Goal: Task Accomplishment & Management: Manage account settings

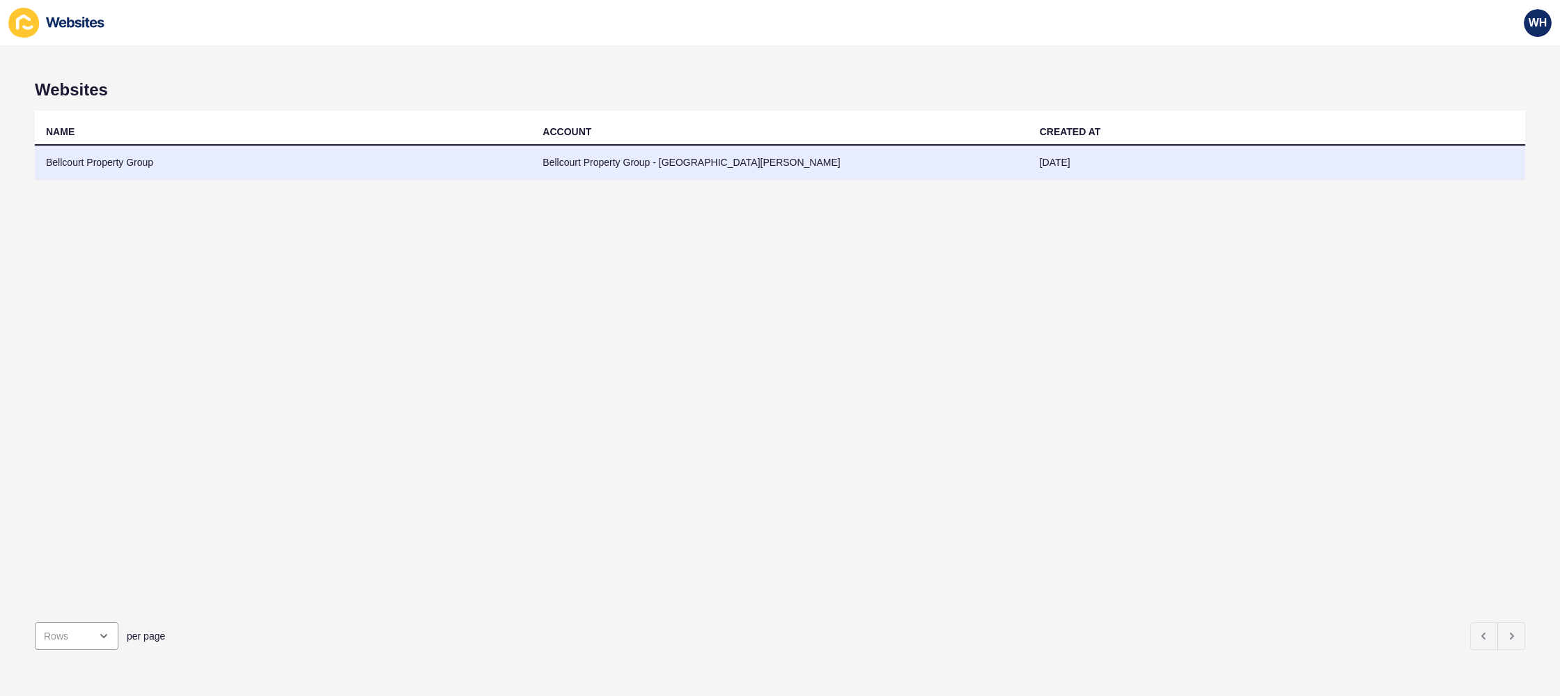
click at [947, 169] on td "Bellcourt Property Group - [GEOGRAPHIC_DATA][PERSON_NAME]" at bounding box center [780, 163] width 497 height 34
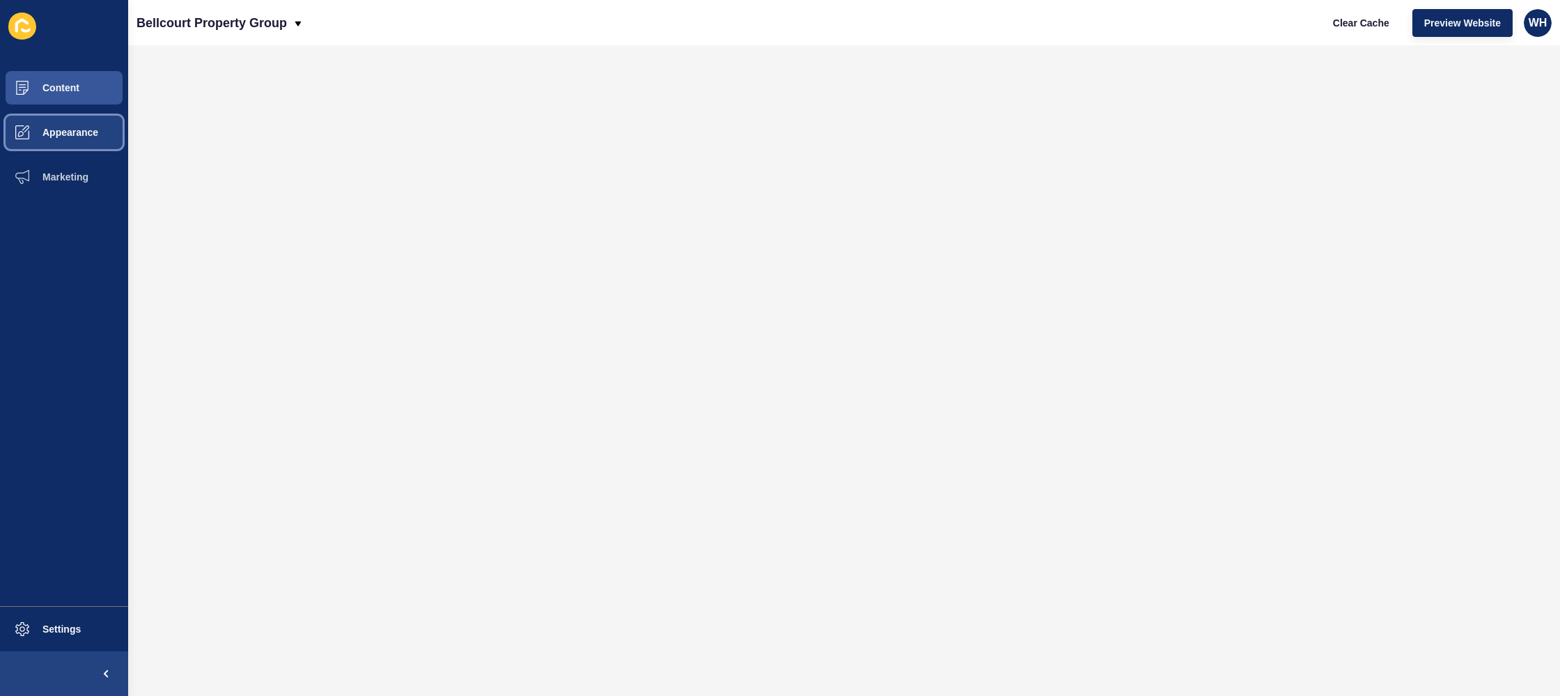
click at [51, 141] on button "Appearance" at bounding box center [64, 132] width 128 height 45
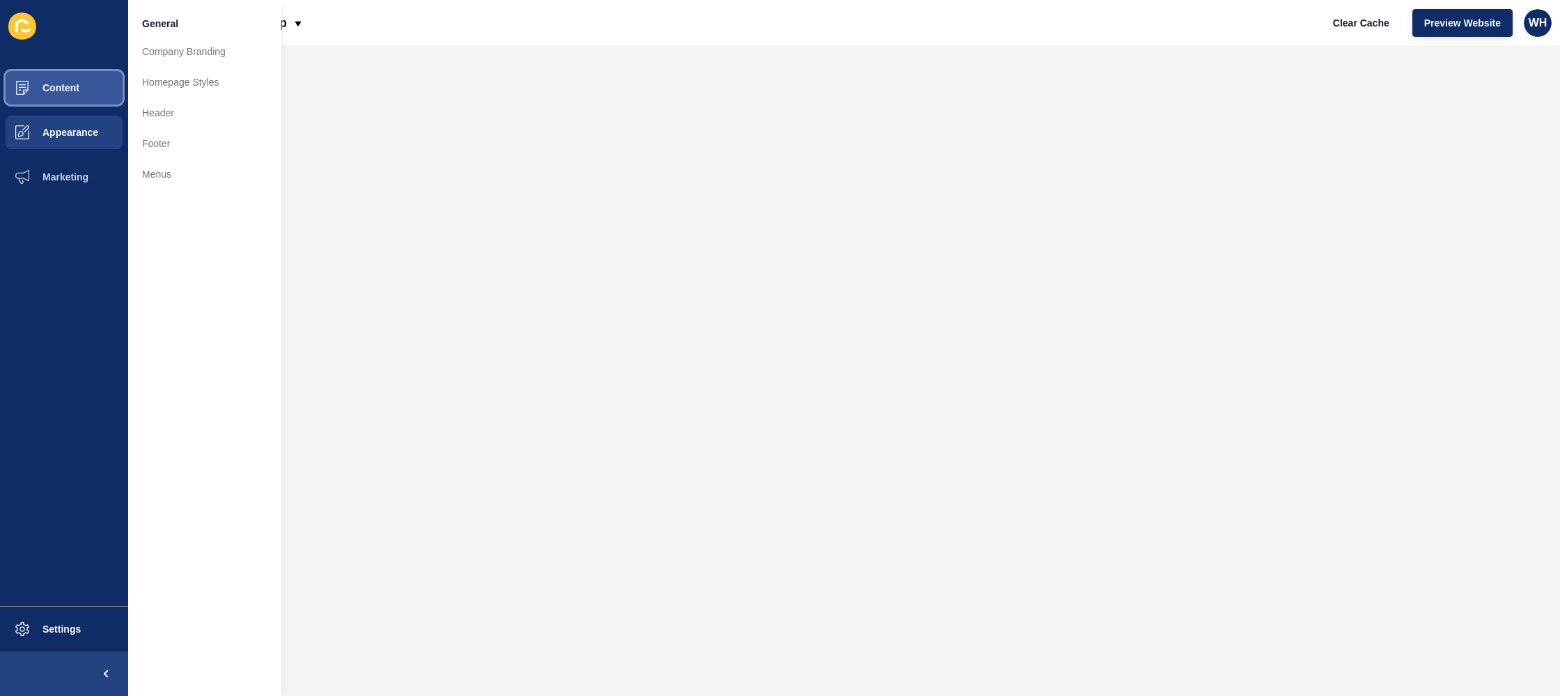
click at [58, 96] on button "Content" at bounding box center [64, 87] width 128 height 45
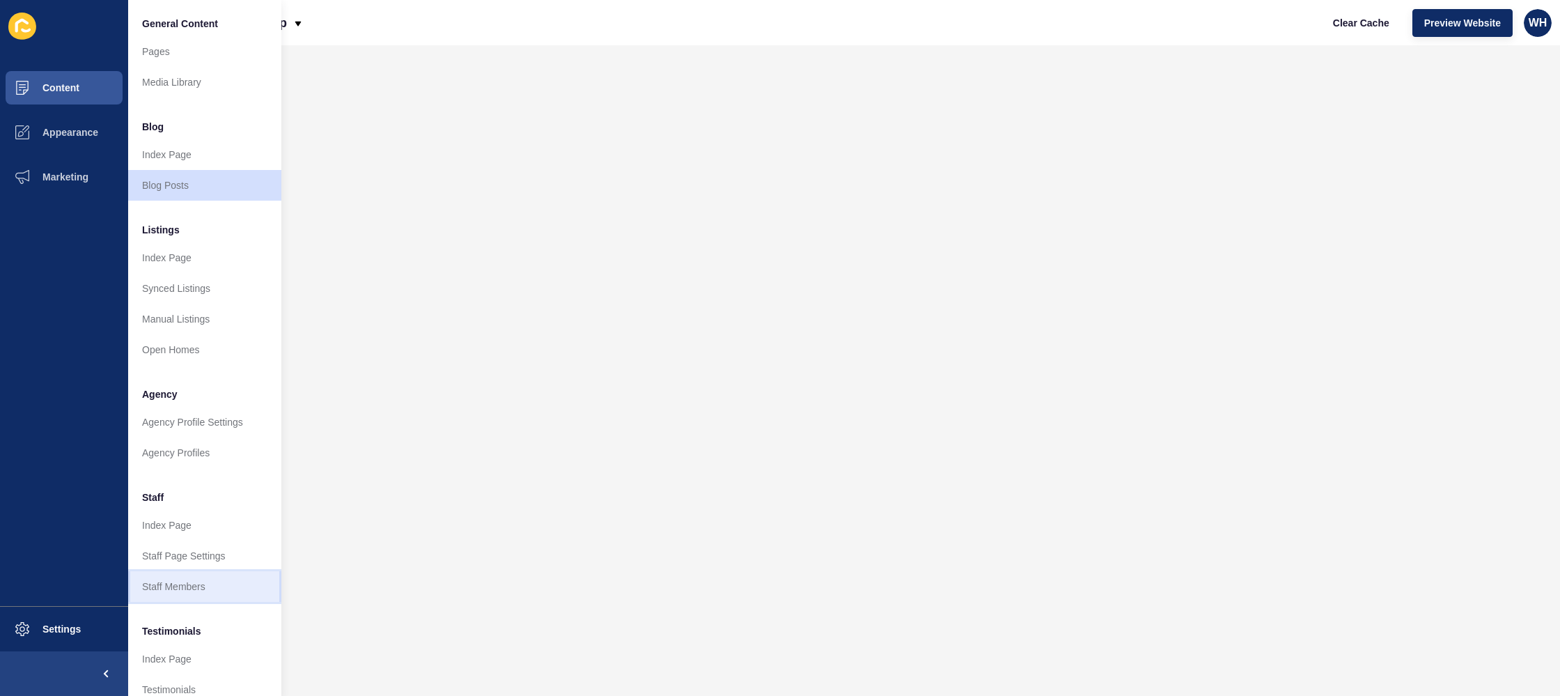
click at [175, 584] on link "Staff Members" at bounding box center [204, 586] width 153 height 31
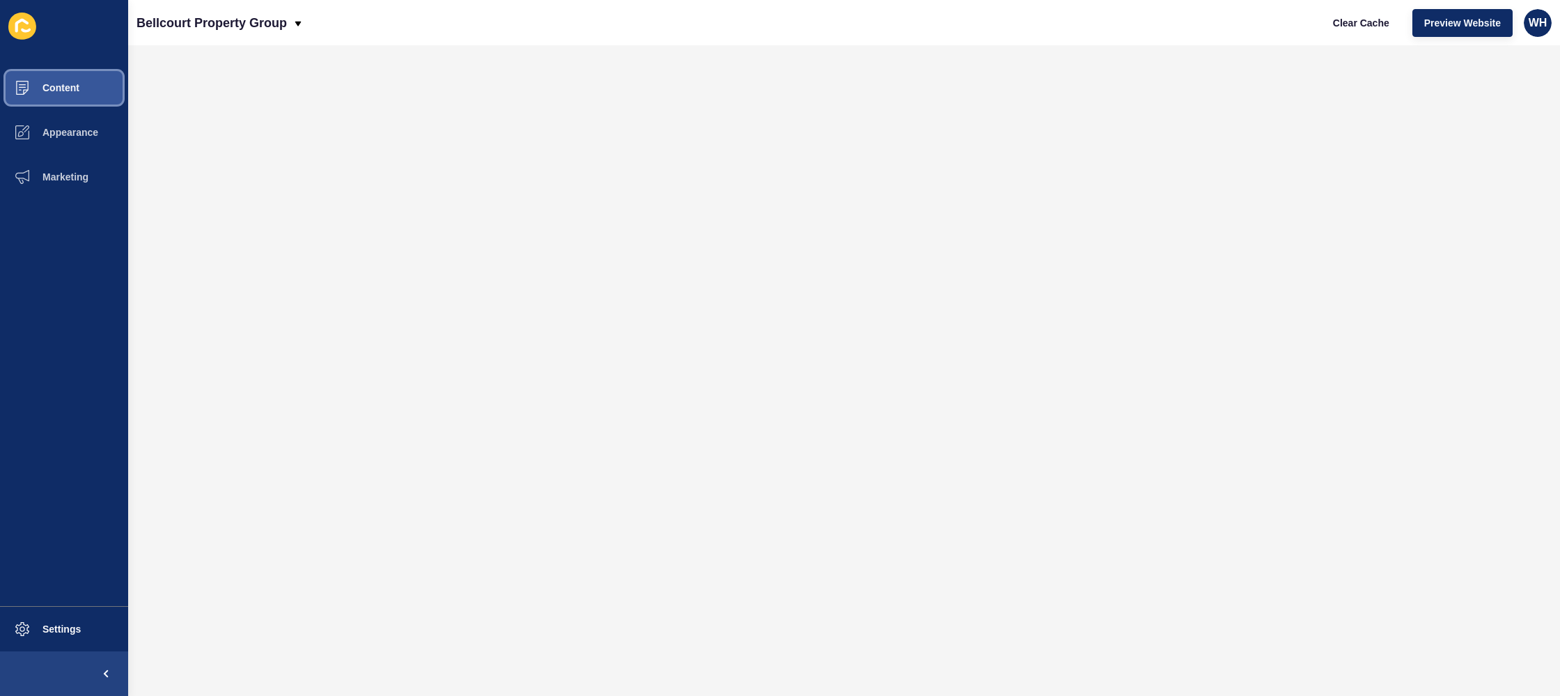
click at [56, 88] on span "Content" at bounding box center [39, 87] width 82 height 11
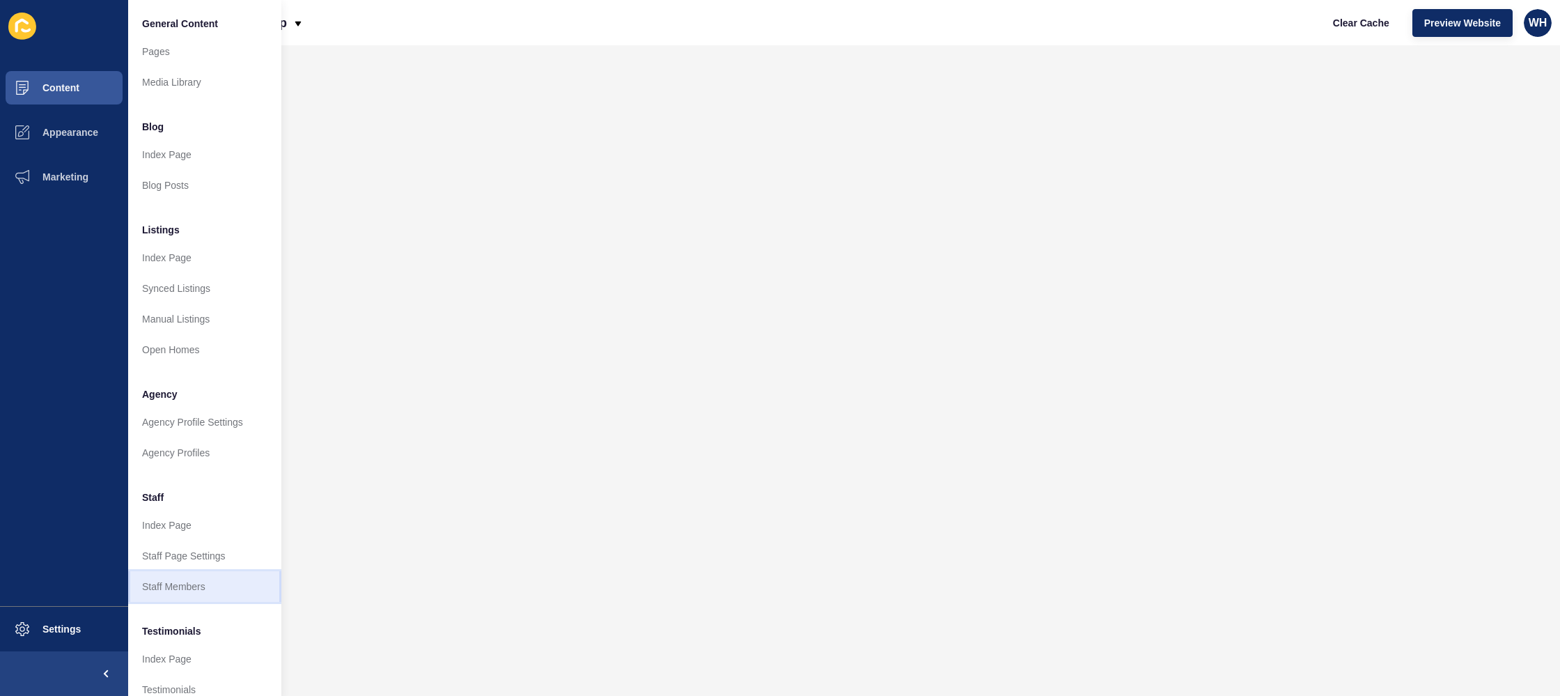
click at [185, 586] on link "Staff Members" at bounding box center [204, 586] width 153 height 31
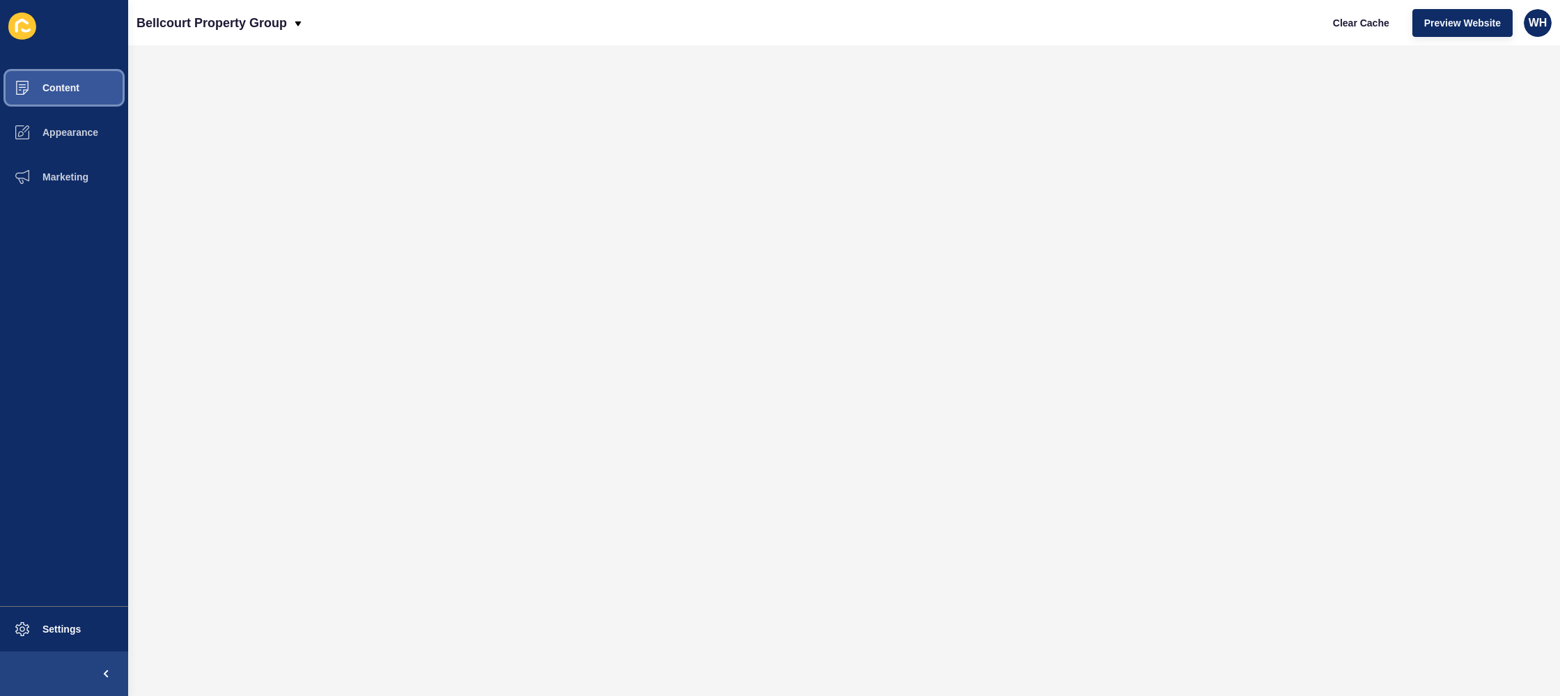
click at [35, 88] on span "Content" at bounding box center [39, 87] width 82 height 11
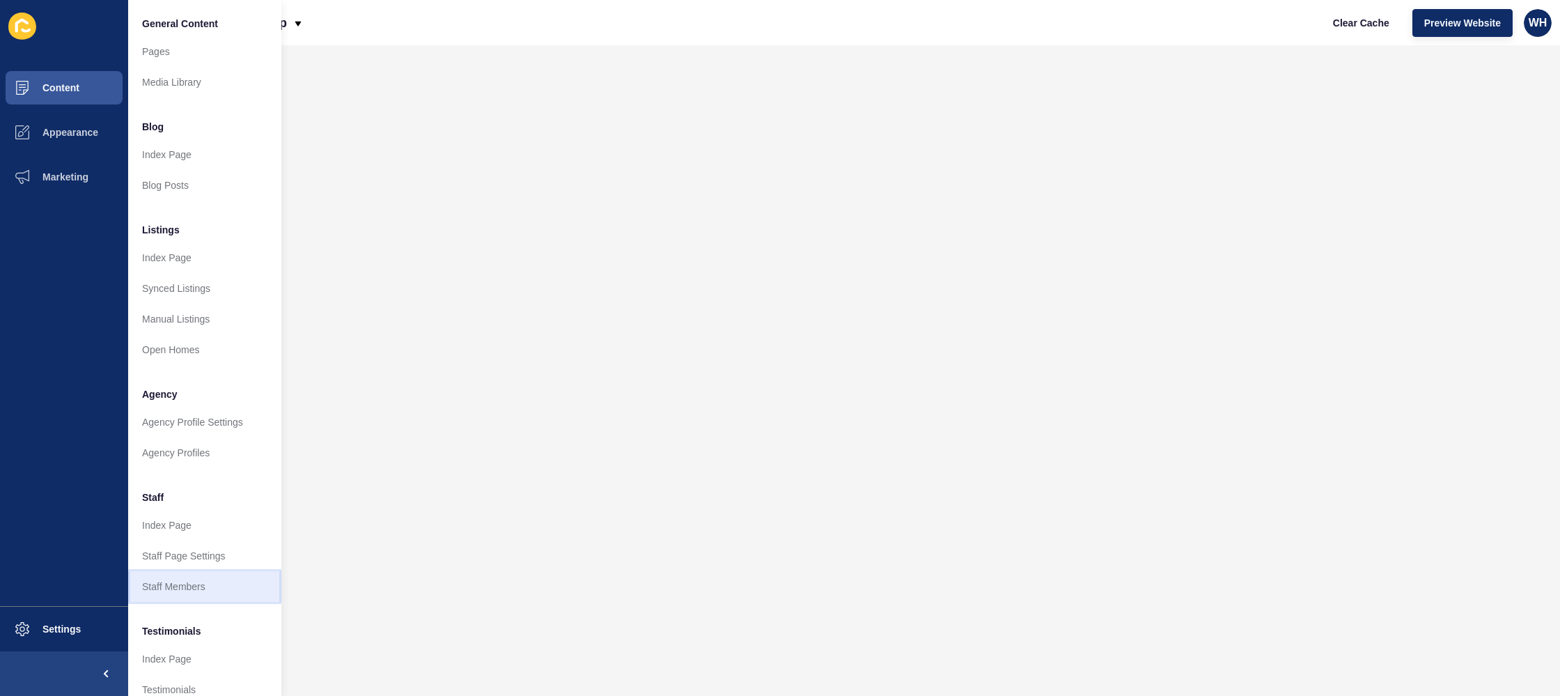
click at [183, 582] on link "Staff Members" at bounding box center [204, 586] width 153 height 31
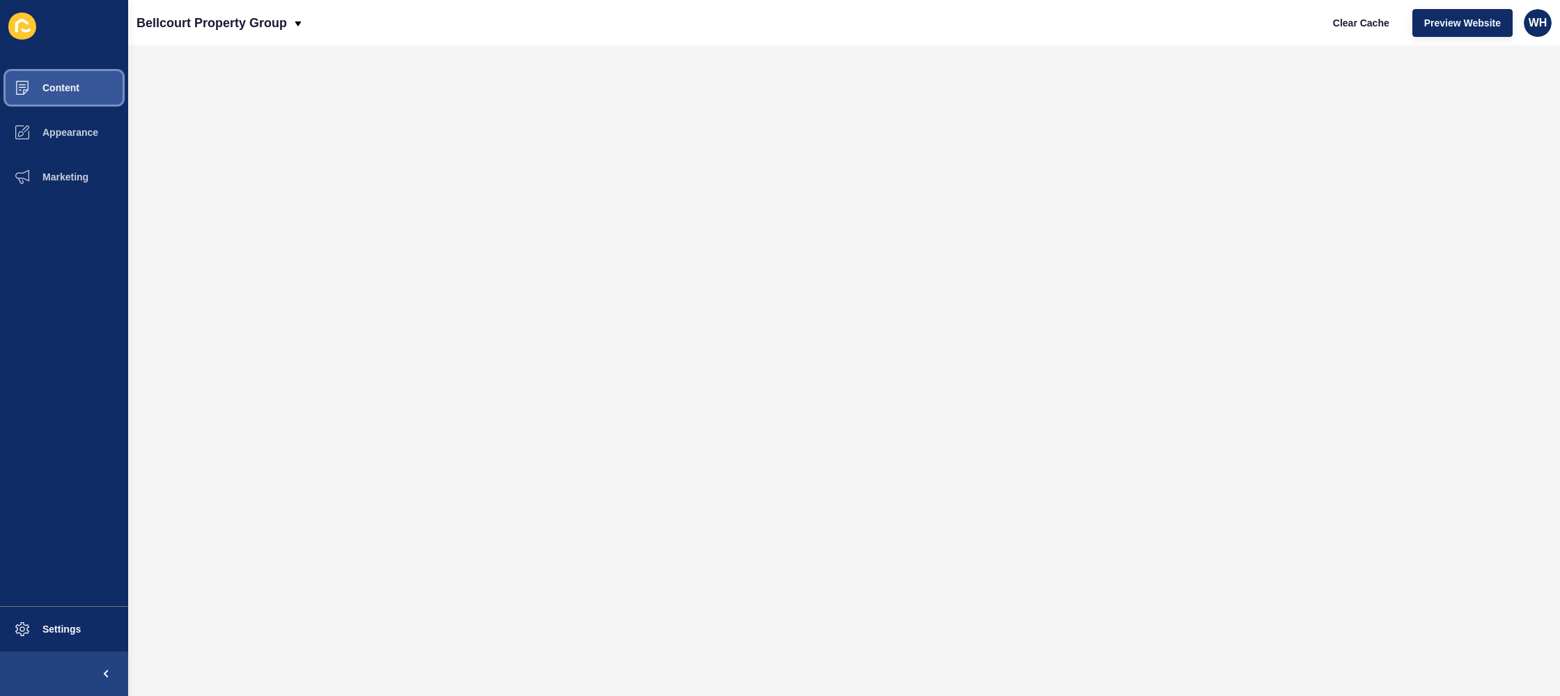
click at [56, 91] on span "Content" at bounding box center [39, 87] width 82 height 11
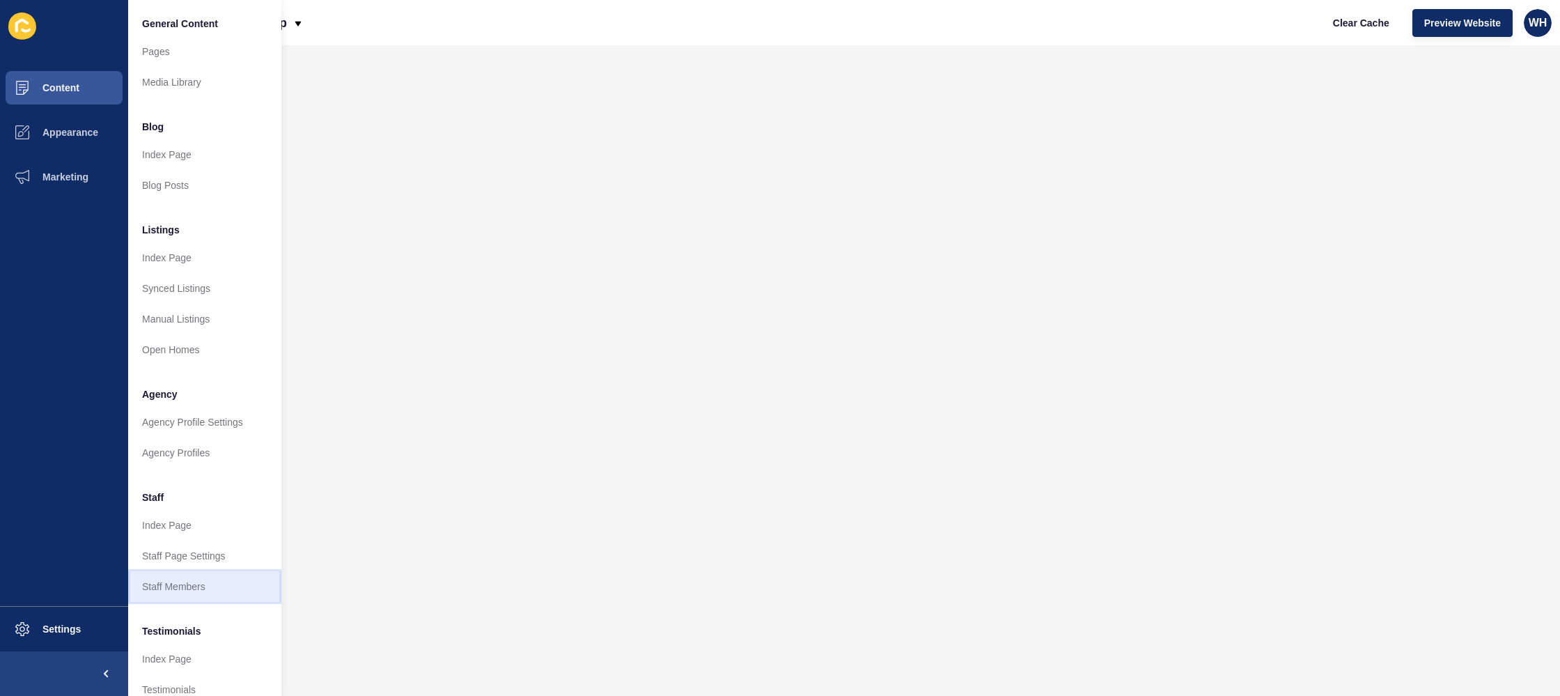
click at [174, 584] on link "Staff Members" at bounding box center [204, 586] width 153 height 31
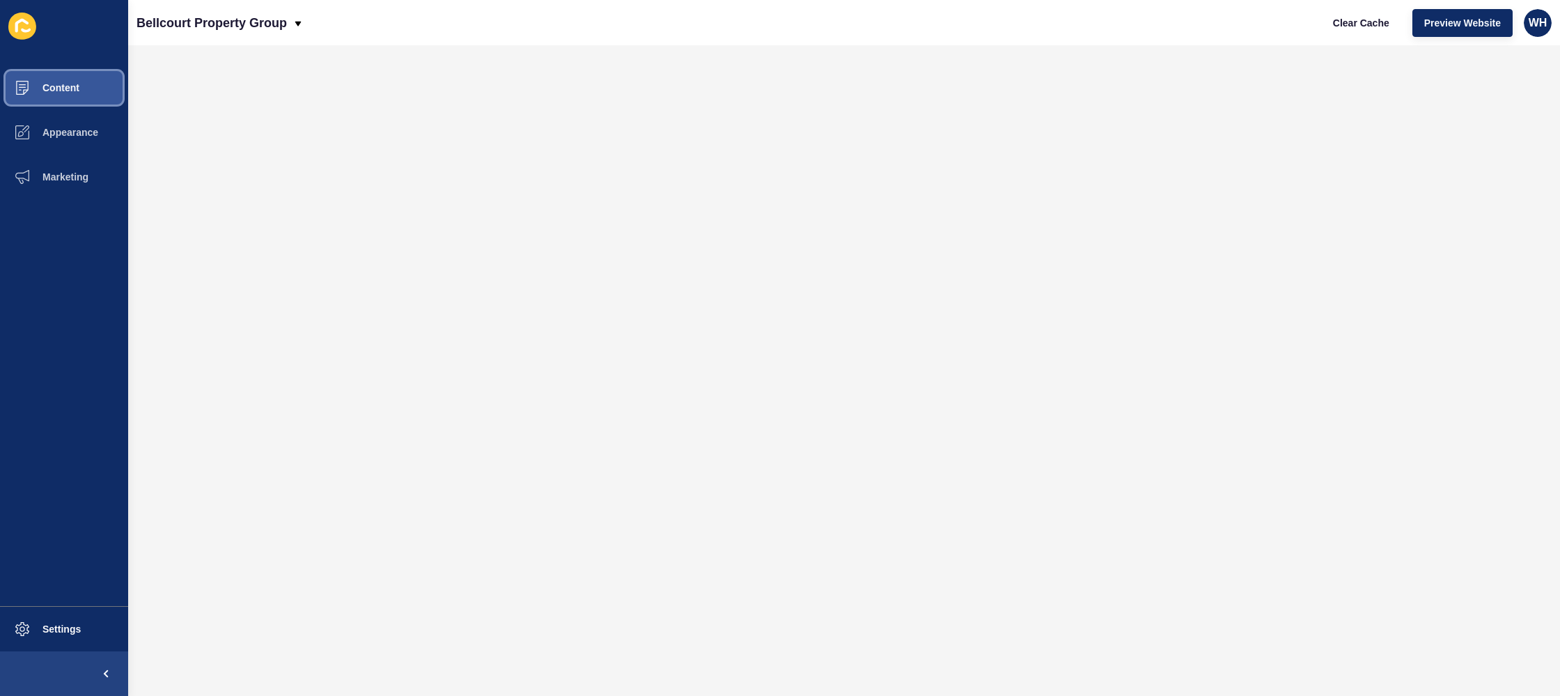
click at [52, 94] on button "Content" at bounding box center [64, 87] width 128 height 45
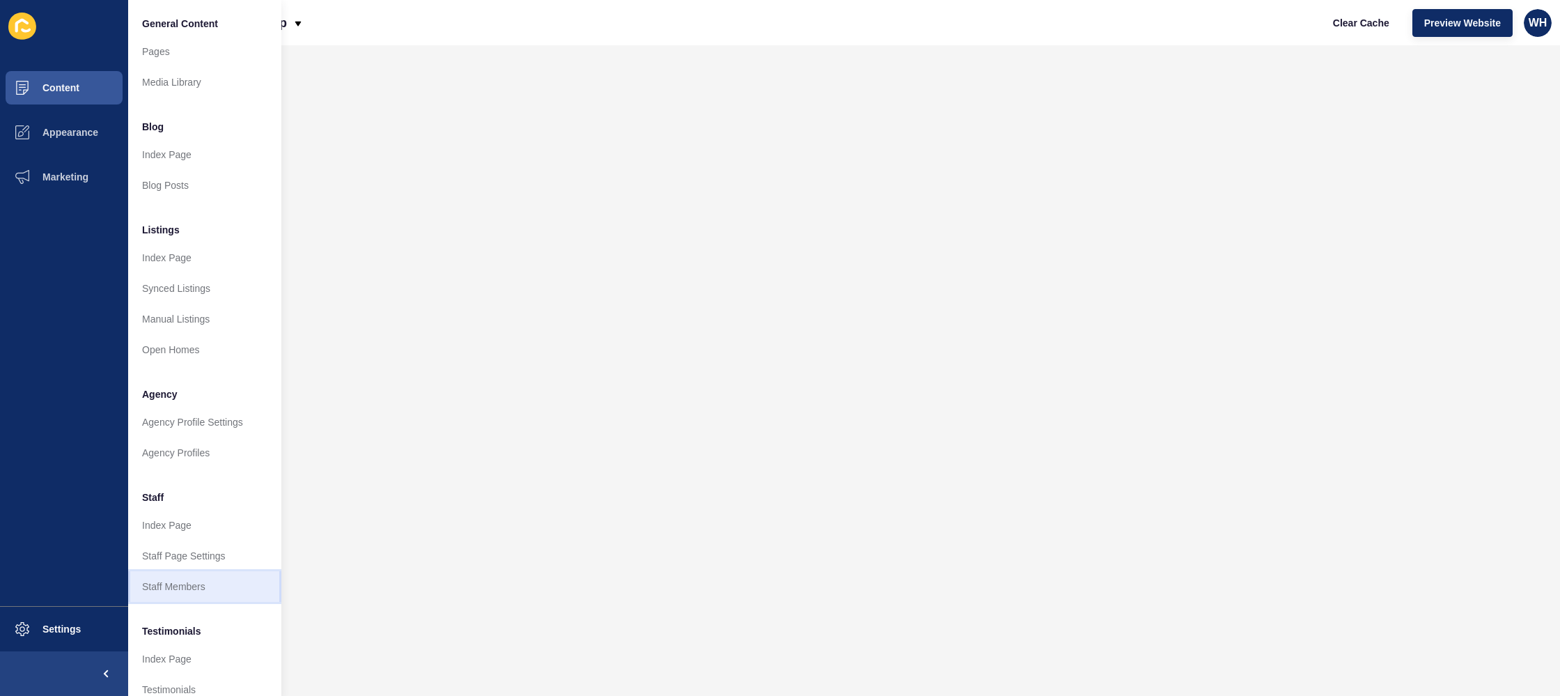
click at [176, 585] on link "Staff Members" at bounding box center [204, 586] width 153 height 31
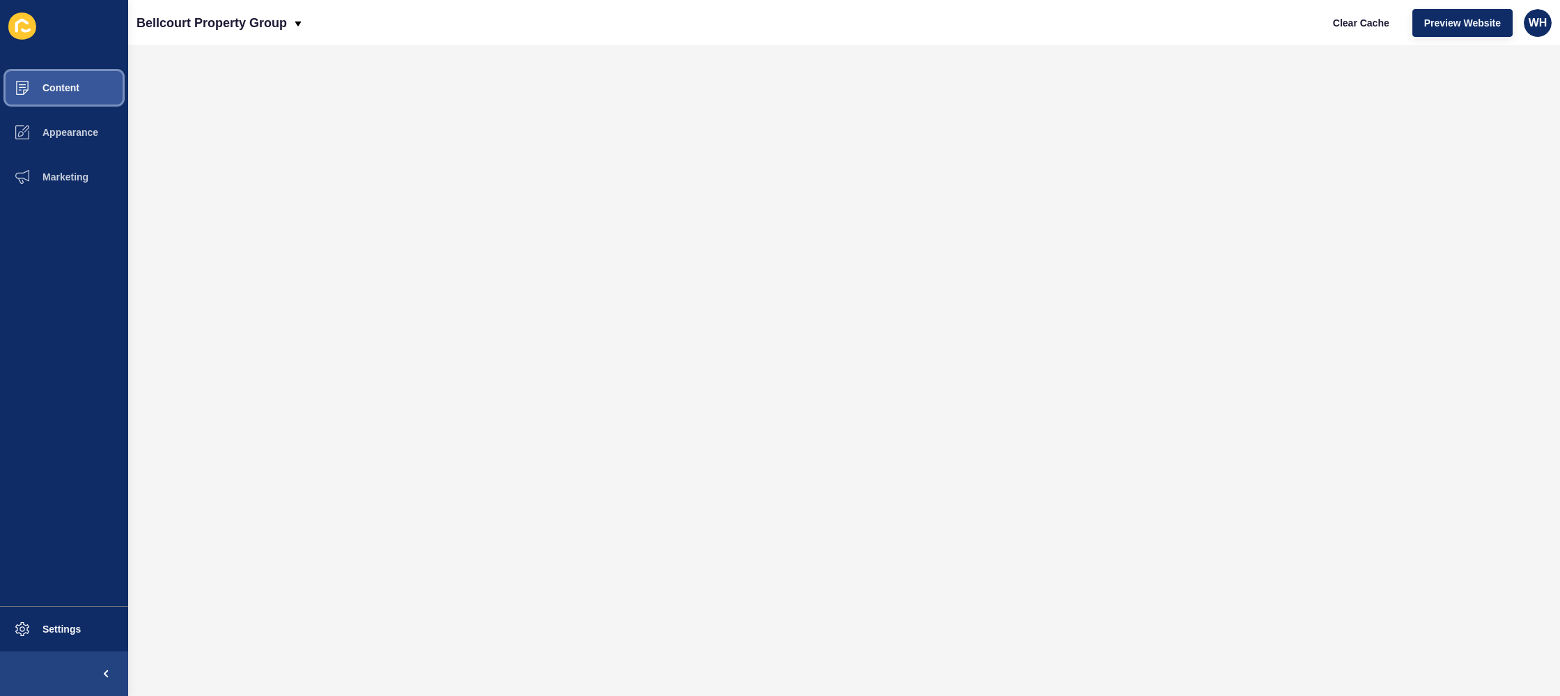
click at [49, 90] on span "Content" at bounding box center [39, 87] width 82 height 11
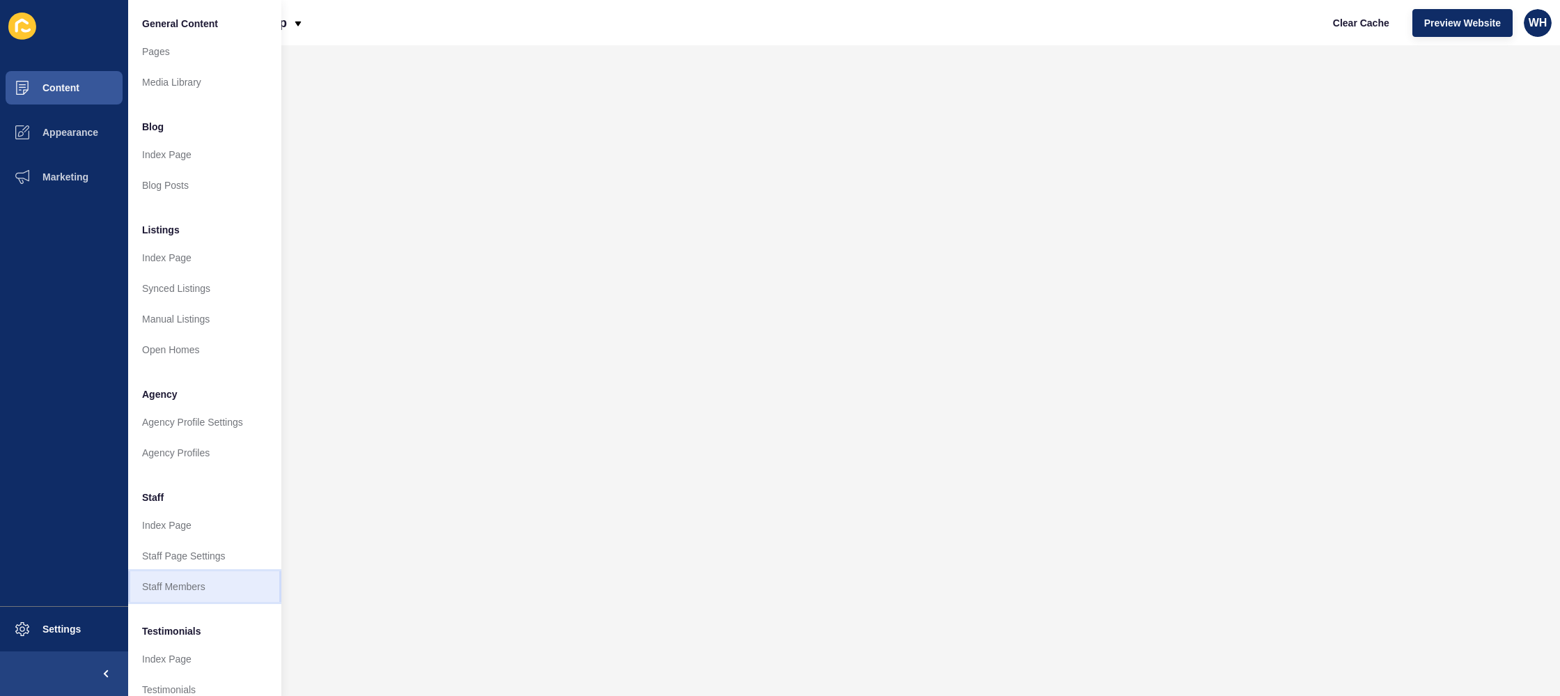
click at [163, 589] on link "Staff Members" at bounding box center [204, 586] width 153 height 31
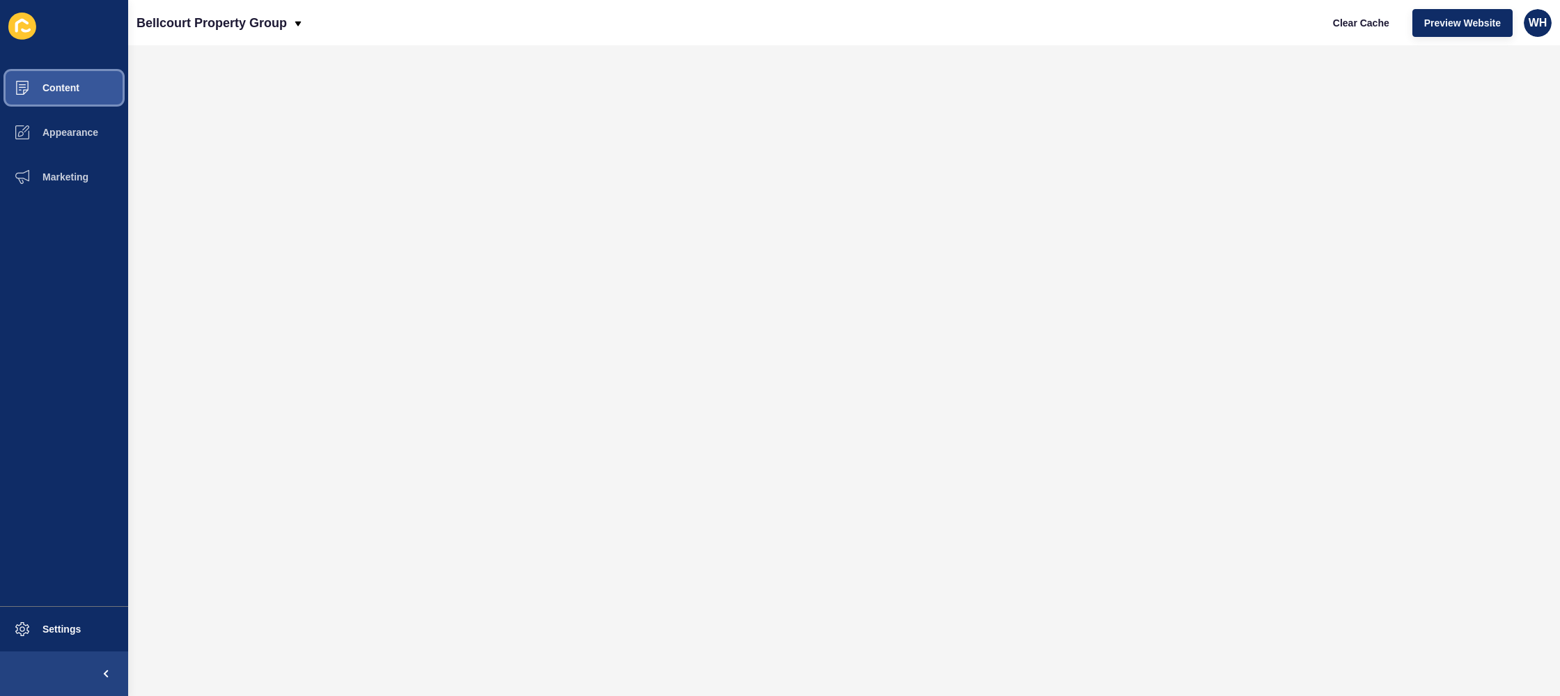
click at [72, 82] on button "Content" at bounding box center [64, 87] width 128 height 45
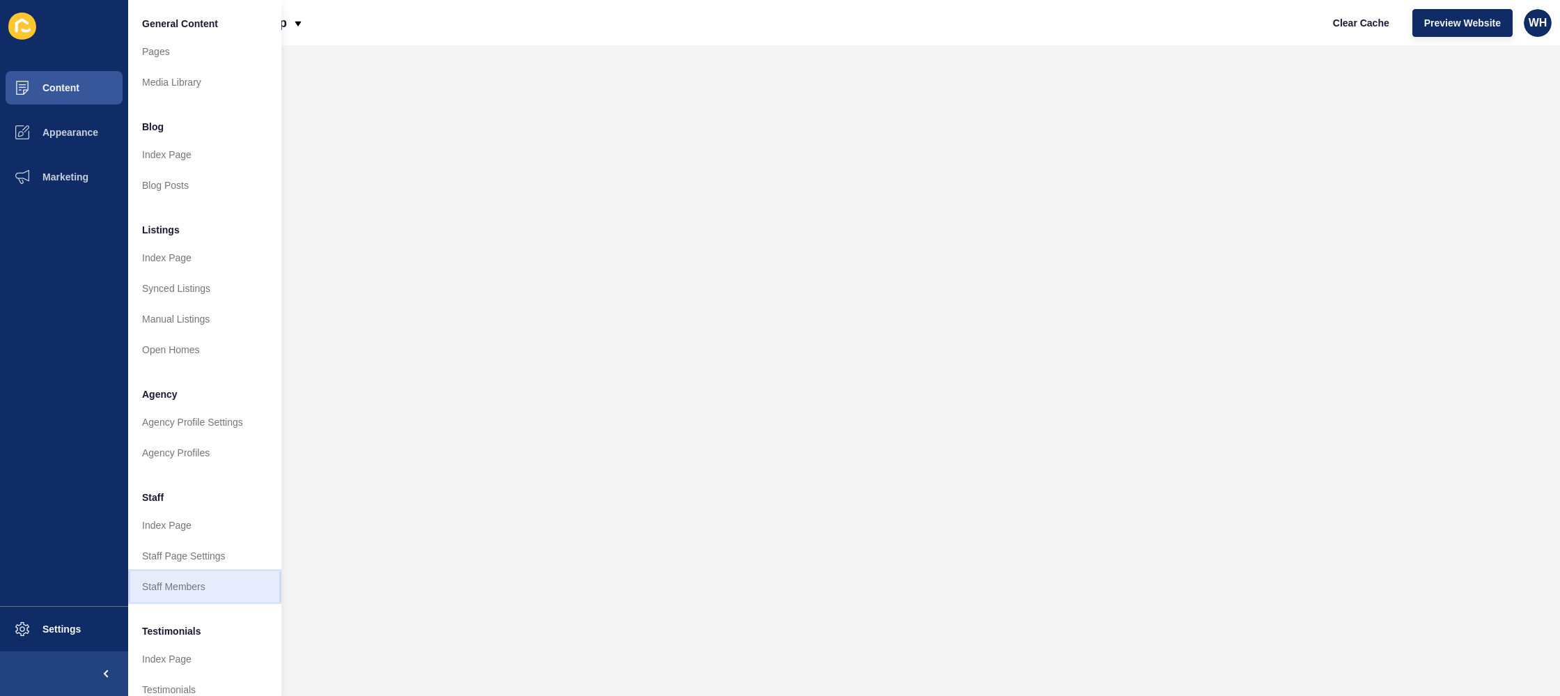
click at [171, 590] on link "Staff Members" at bounding box center [204, 586] width 153 height 31
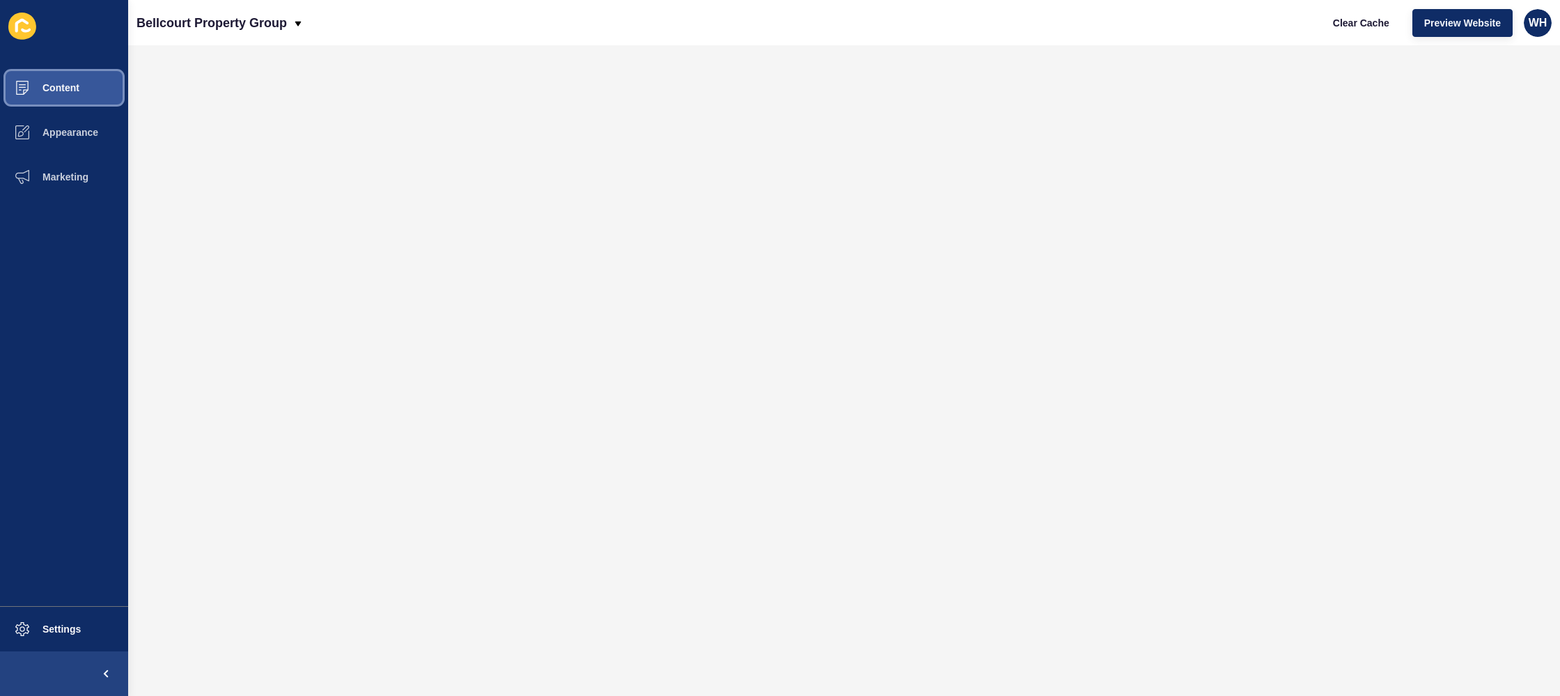
click at [79, 86] on button "Content" at bounding box center [64, 87] width 128 height 45
click at [63, 88] on span "Content" at bounding box center [39, 87] width 82 height 11
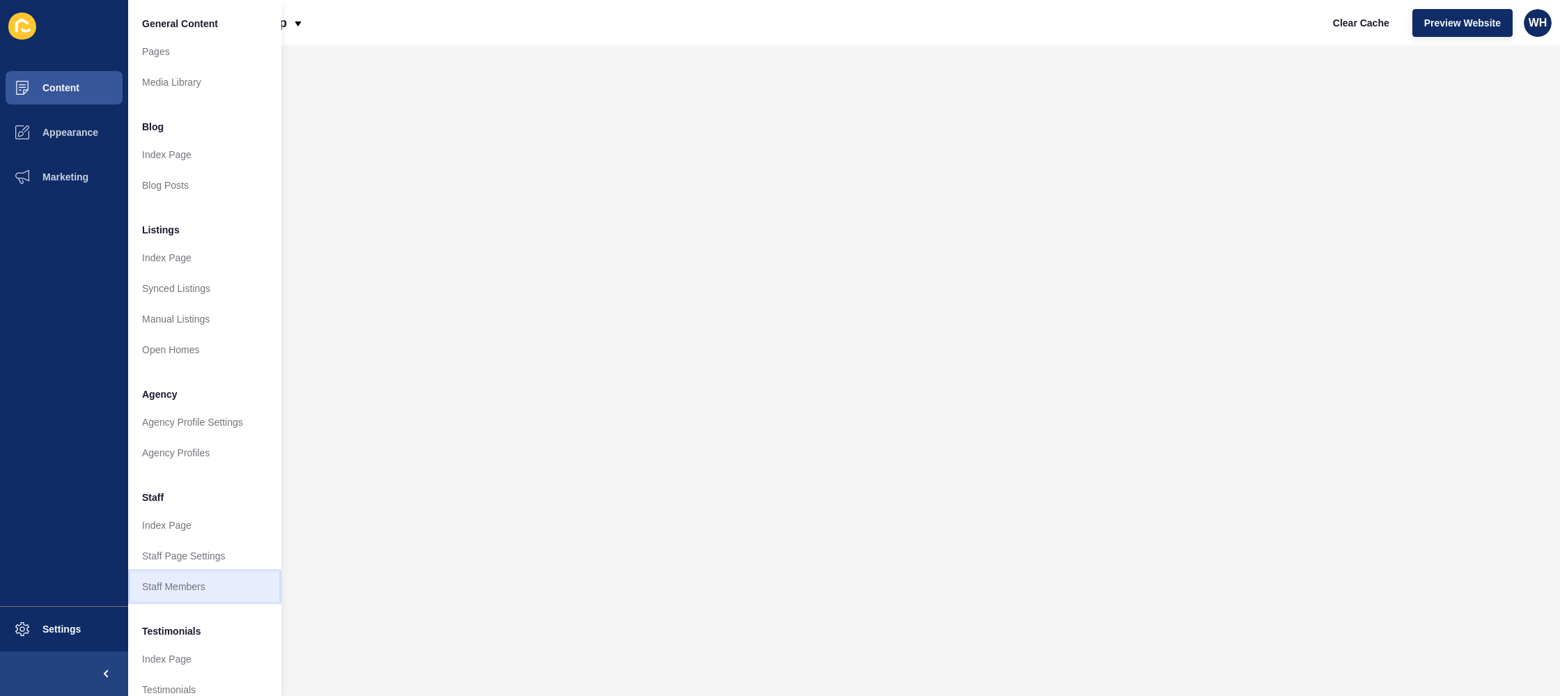
click at [164, 589] on link "Staff Members" at bounding box center [204, 586] width 153 height 31
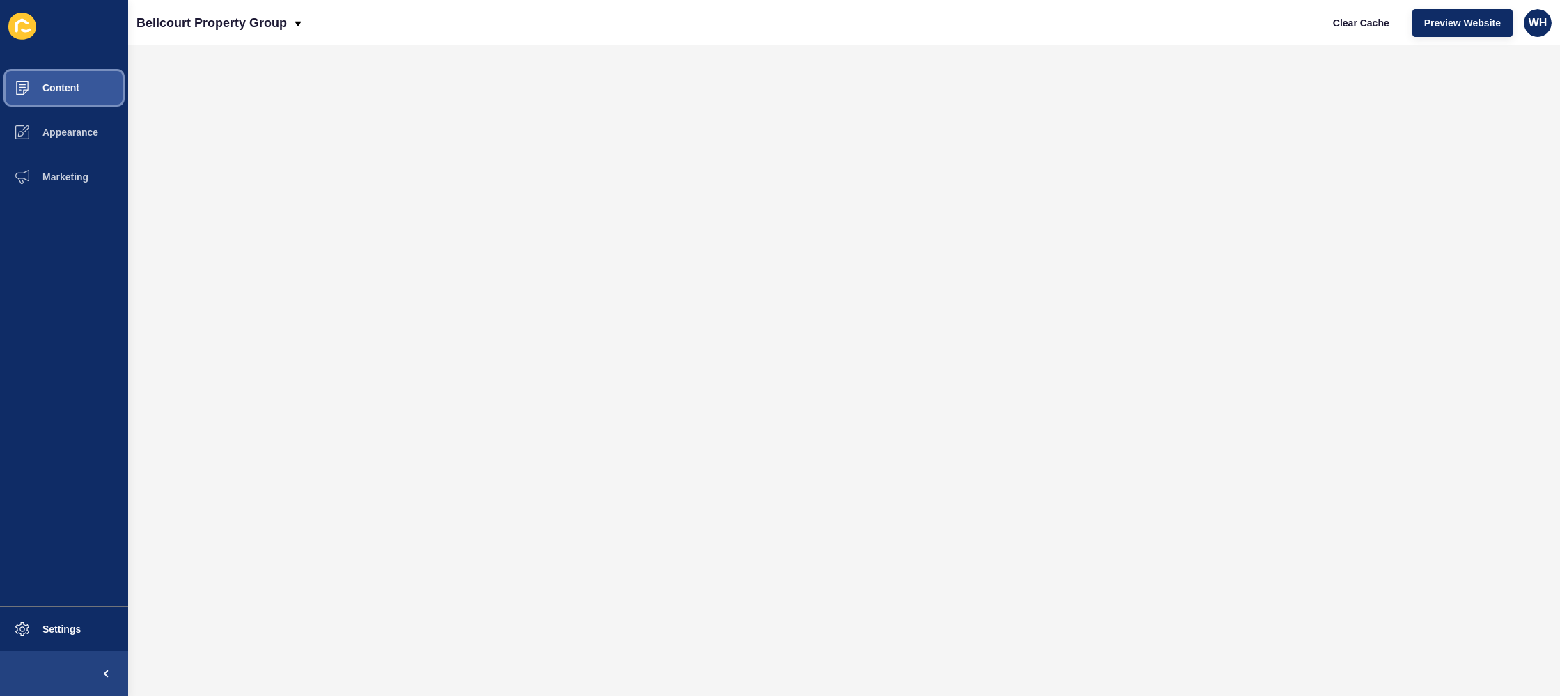
click at [80, 86] on button "Content" at bounding box center [64, 87] width 128 height 45
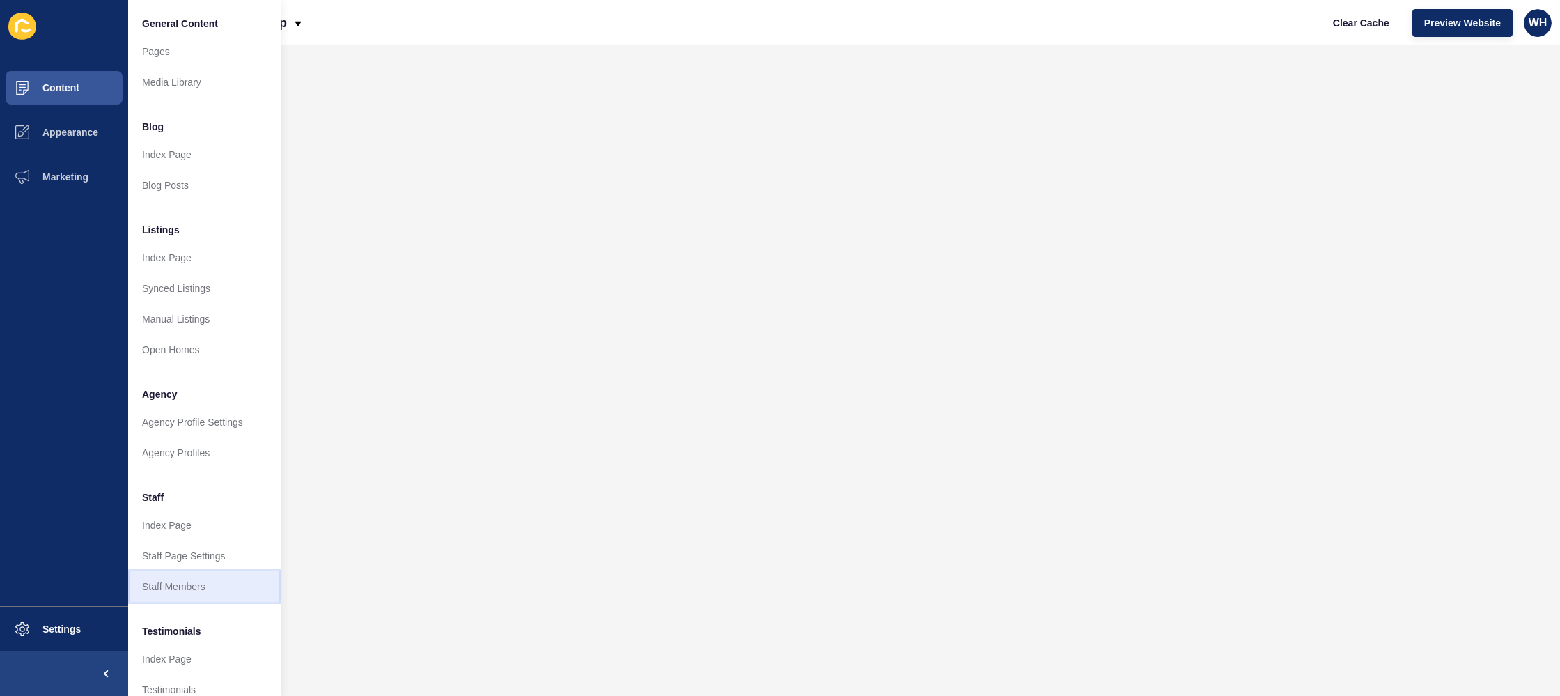
click at [183, 584] on link "Staff Members" at bounding box center [204, 586] width 153 height 31
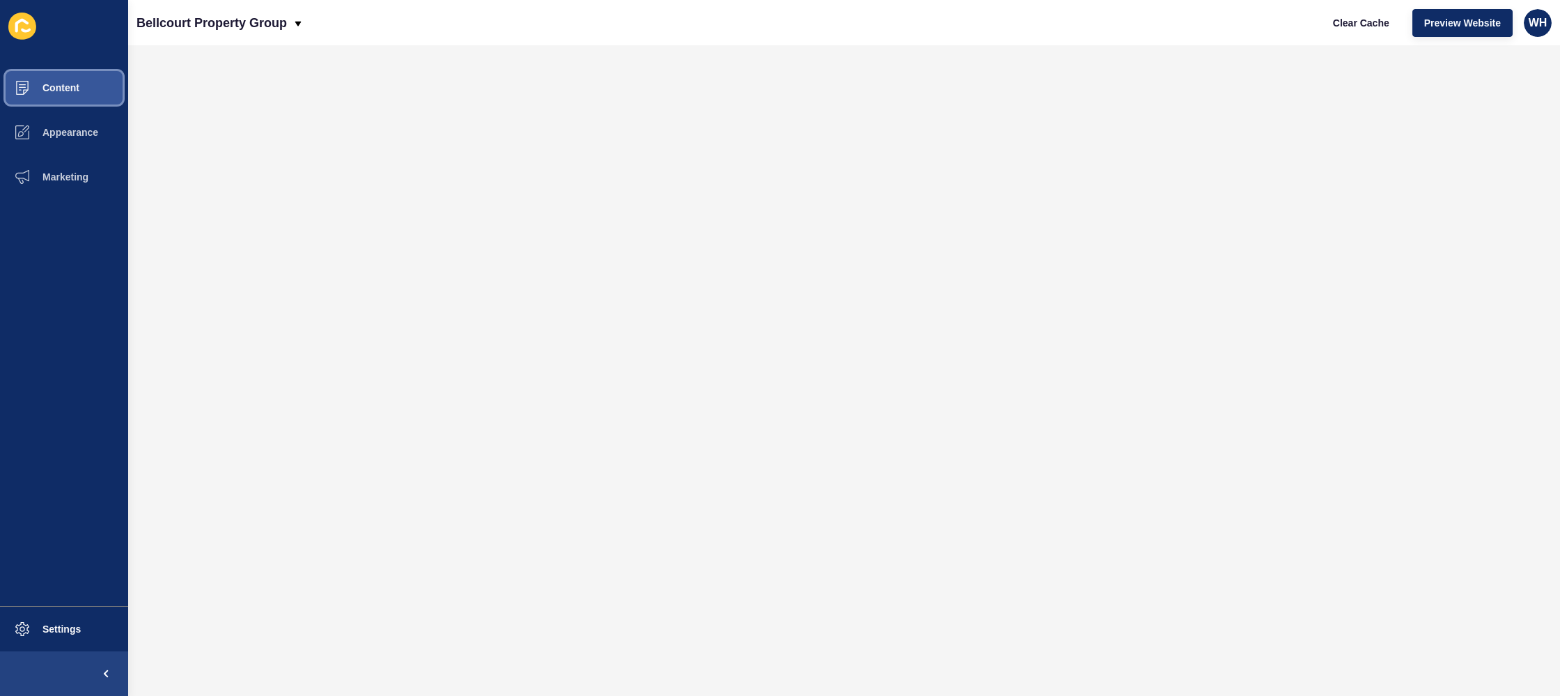
click at [25, 85] on span "Content" at bounding box center [39, 87] width 82 height 11
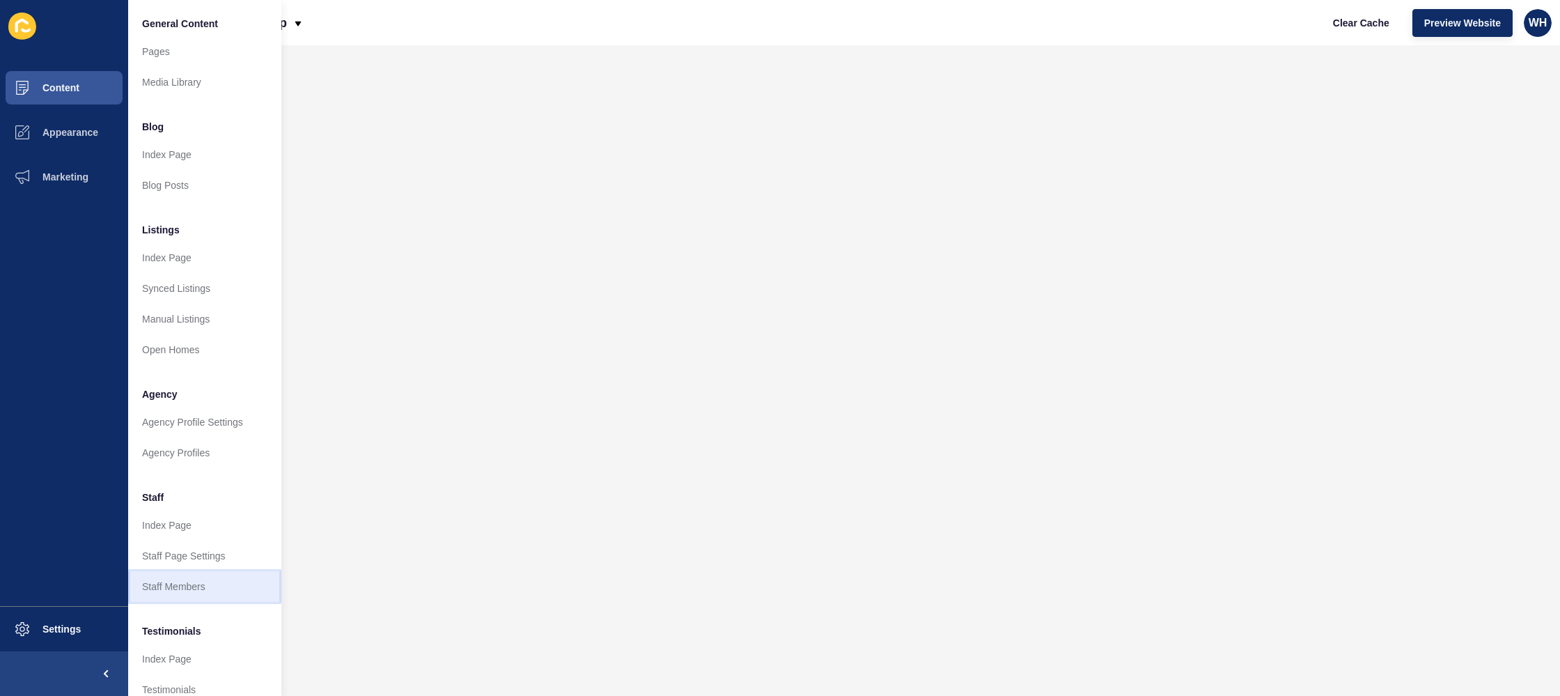
click at [178, 591] on link "Staff Members" at bounding box center [204, 586] width 153 height 31
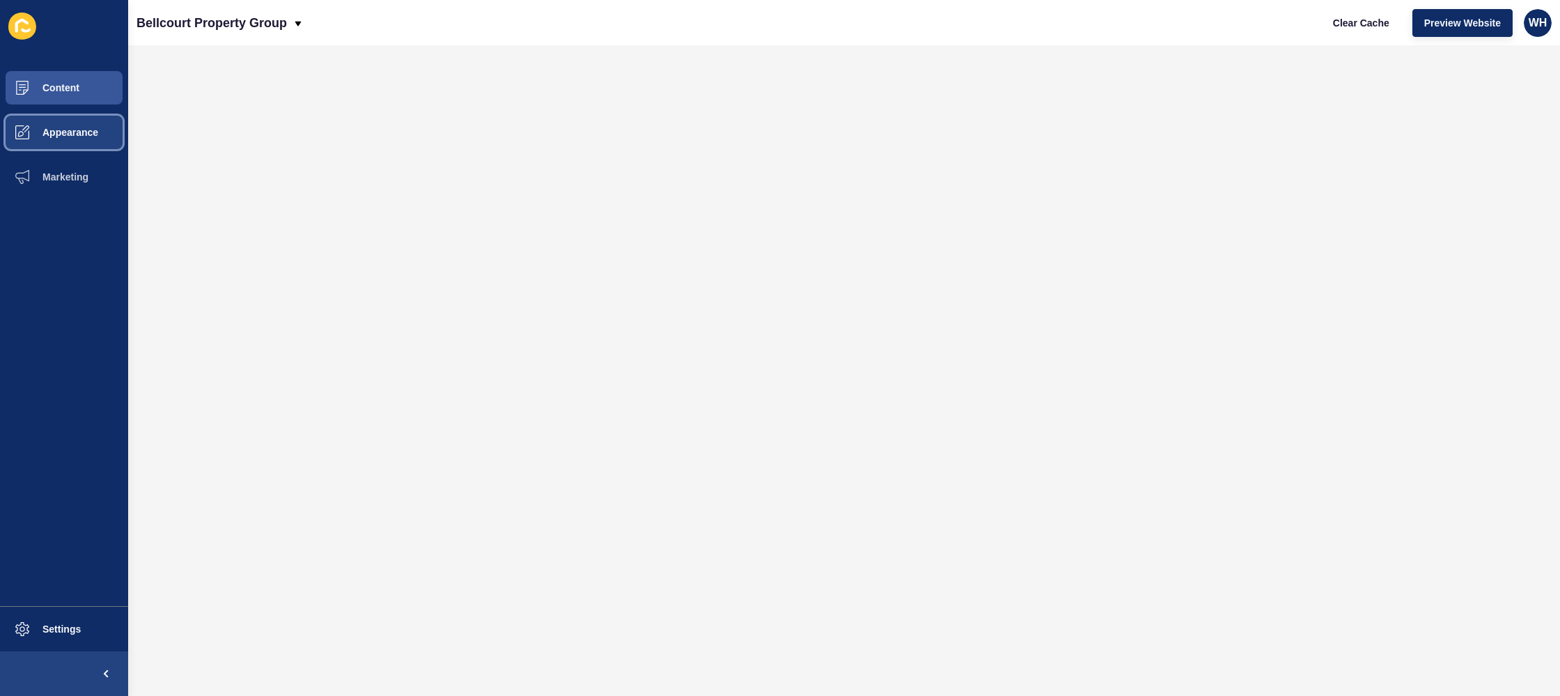
click at [61, 124] on button "Appearance" at bounding box center [64, 132] width 128 height 45
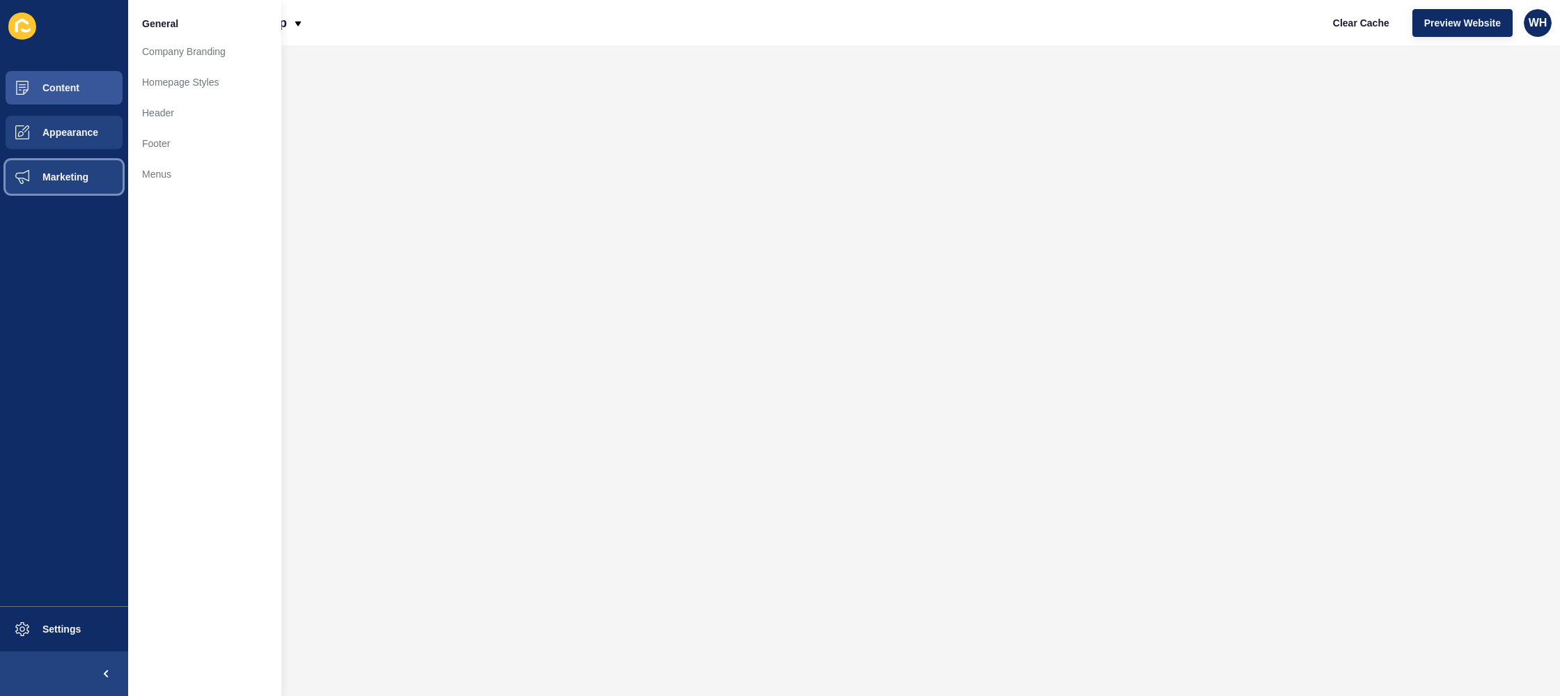
click at [43, 173] on span "Marketing" at bounding box center [43, 176] width 91 height 11
click at [52, 134] on span "Appearance" at bounding box center [48, 132] width 100 height 11
click at [61, 93] on button "Content" at bounding box center [64, 87] width 128 height 45
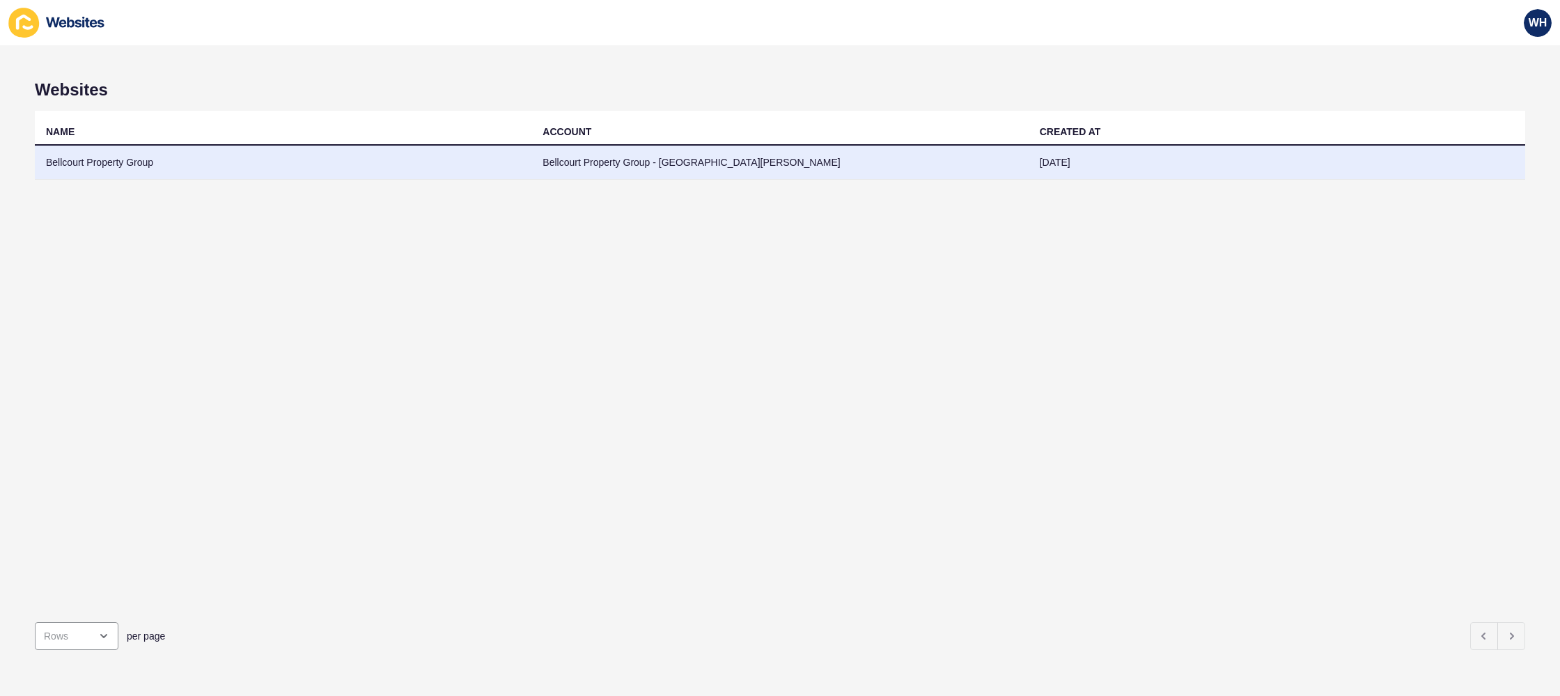
click at [1047, 159] on td "[DATE]" at bounding box center [1277, 163] width 497 height 34
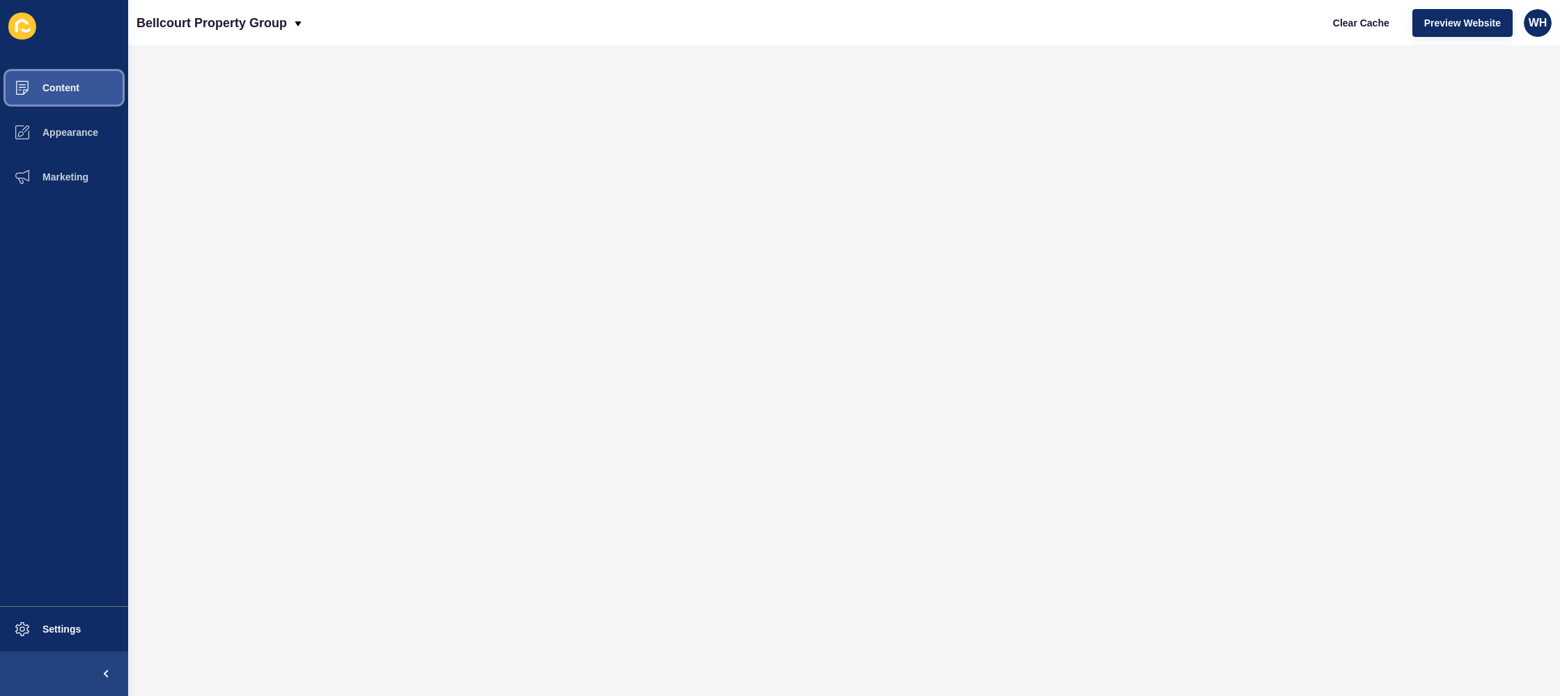
click at [69, 90] on span "Content" at bounding box center [39, 87] width 82 height 11
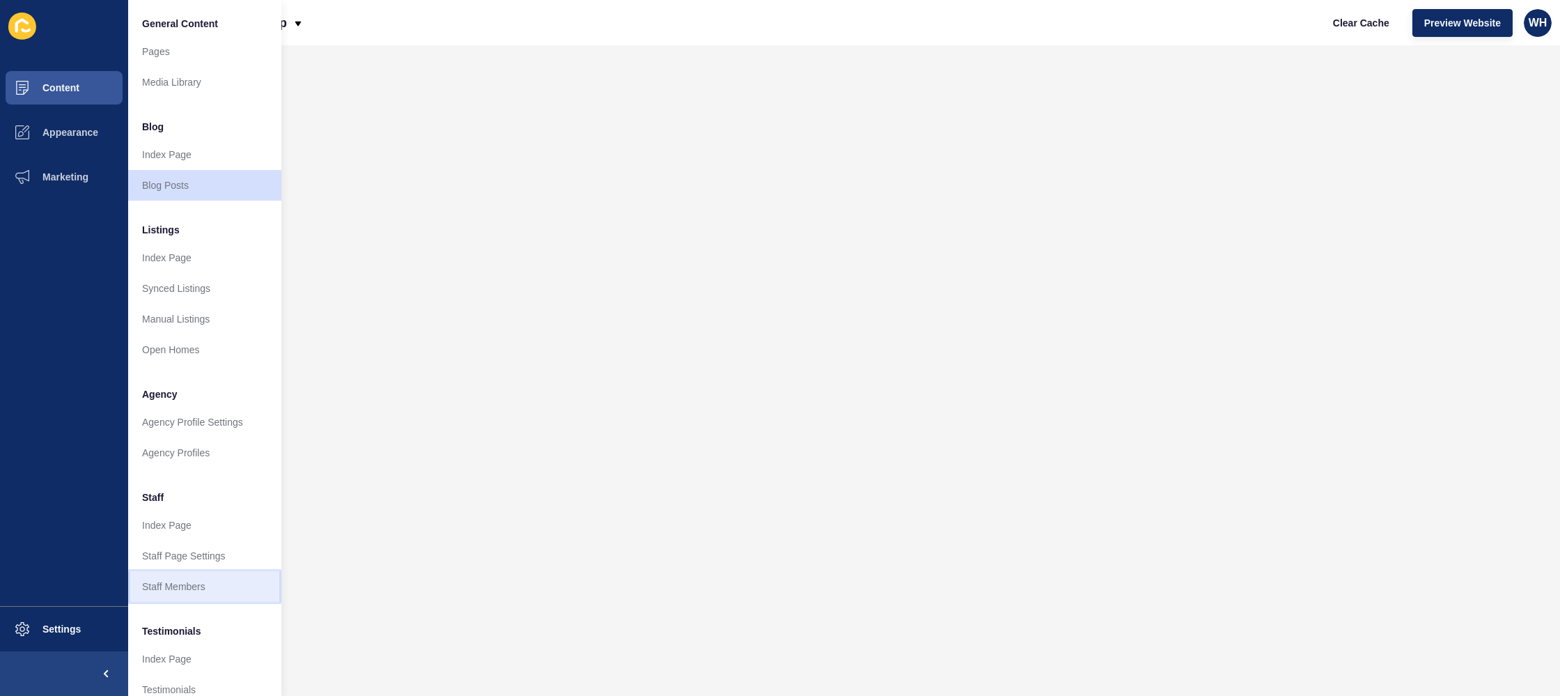
click at [158, 584] on link "Staff Members" at bounding box center [204, 586] width 153 height 31
